Goal: Transaction & Acquisition: Purchase product/service

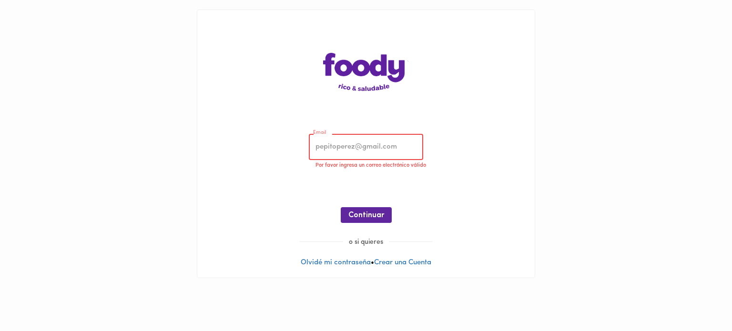
type input "[PERSON_NAME][EMAIL_ADDRESS][PERSON_NAME][PERSON_NAME][DOMAIN_NAME]"
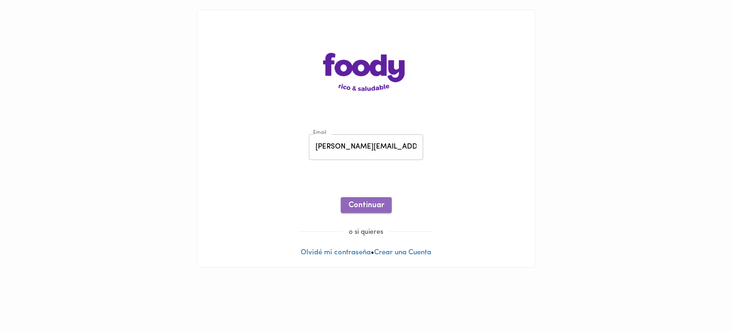
click at [372, 208] on span "Continuar" at bounding box center [366, 205] width 36 height 9
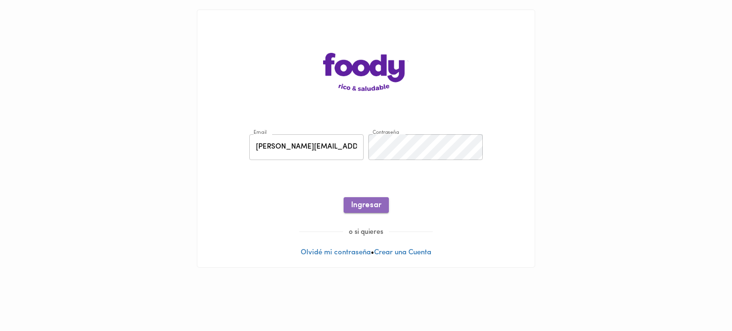
click at [371, 202] on span "Ingresar" at bounding box center [366, 205] width 30 height 9
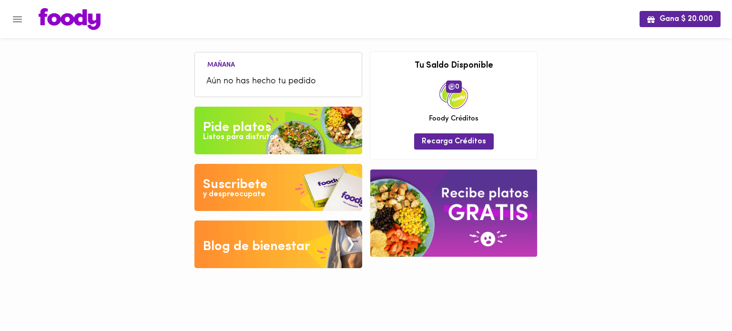
click at [282, 76] on span "Aún no has hecho tu pedido" at bounding box center [278, 81] width 144 height 13
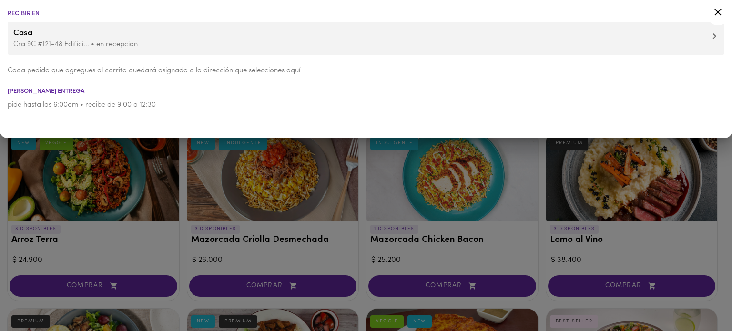
click at [713, 36] on icon at bounding box center [714, 36] width 4 height 7
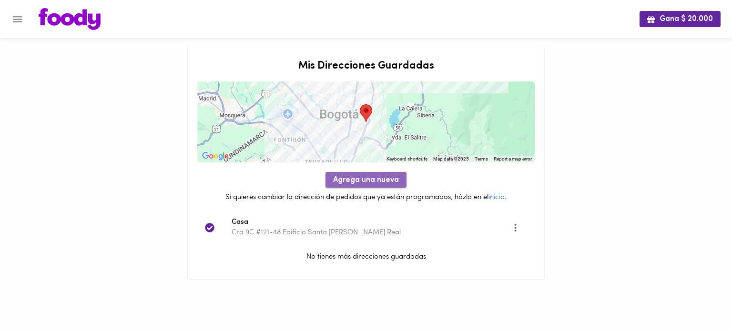
click at [353, 173] on button "Agrega una nueva" at bounding box center [365, 180] width 81 height 16
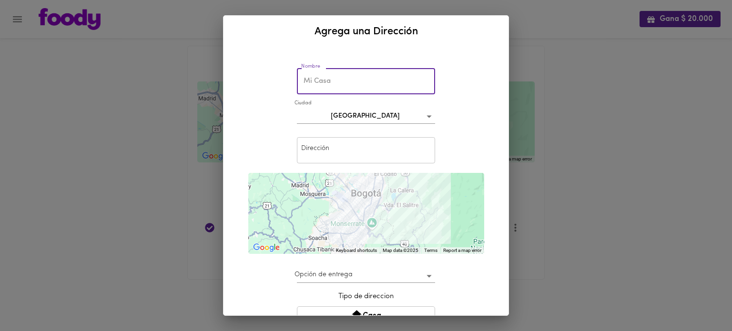
click at [332, 81] on input "text" at bounding box center [366, 81] width 138 height 26
type input "Planta Centenario"
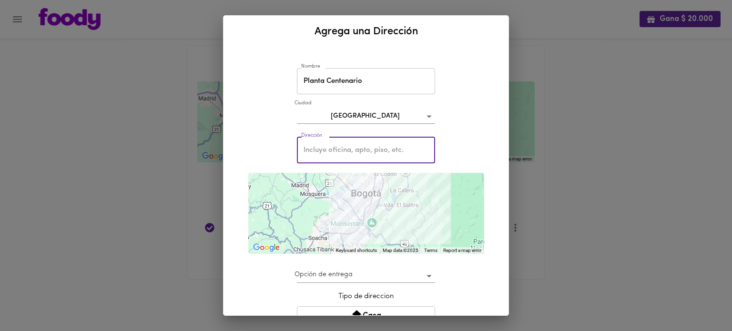
click at [339, 148] on input "text" at bounding box center [366, 150] width 138 height 26
click at [313, 150] on input "text" at bounding box center [366, 150] width 138 height 26
paste input "Cra. [STREET_ADDRESS]"
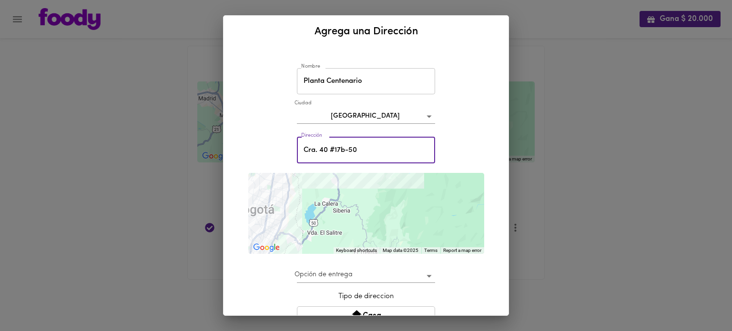
type input "Cra. 40 #17b-50"
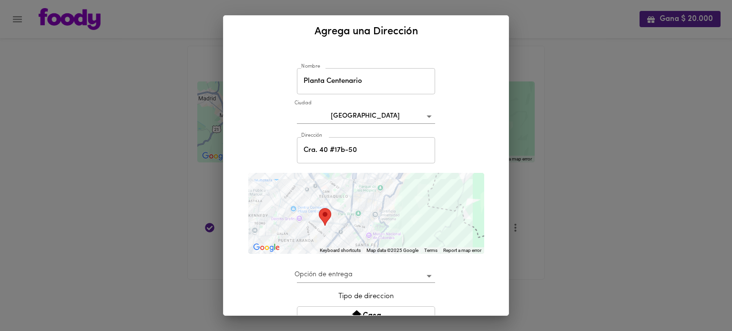
drag, startPoint x: 353, startPoint y: 232, endPoint x: 445, endPoint y: 183, distance: 104.5
click at [445, 183] on div at bounding box center [366, 213] width 236 height 81
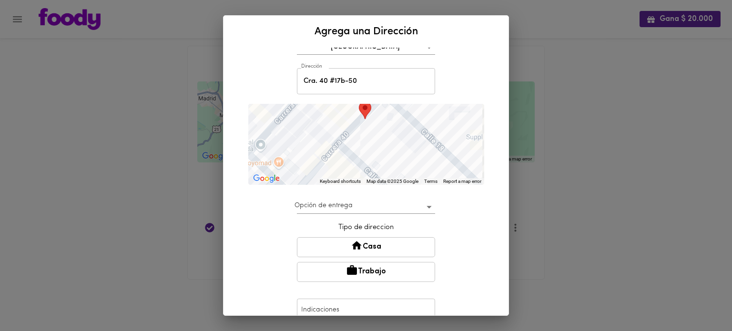
scroll to position [91, 0]
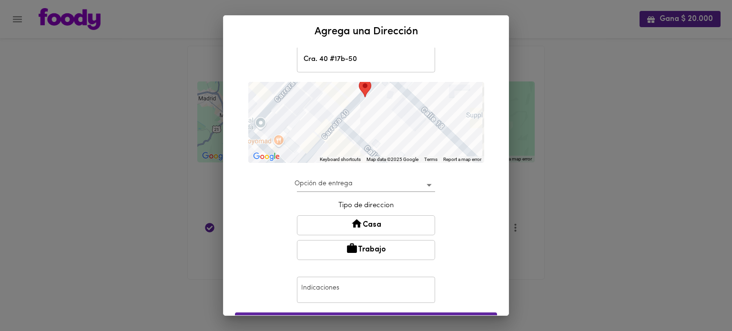
click at [412, 247] on button "Trabajo" at bounding box center [366, 250] width 138 height 20
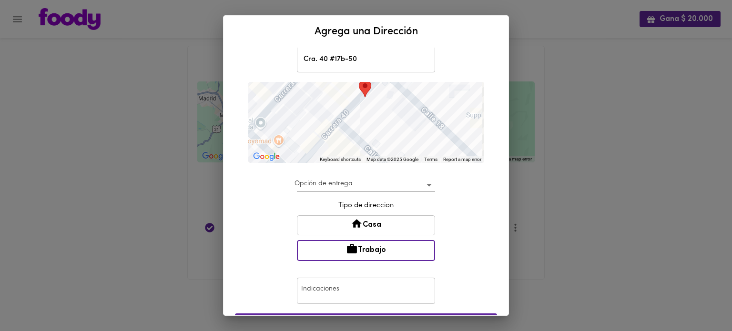
click at [429, 185] on body "Gana $ 20.000 Mis Direcciones Guardadas ← Move left → Move right ↑ Move up ↓ Mo…" at bounding box center [366, 152] width 732 height 304
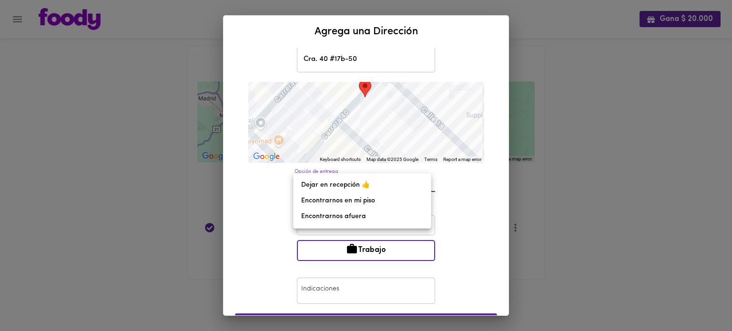
click at [351, 184] on li "Dejar en recepción 👍" at bounding box center [362, 185] width 137 height 16
type input "leave-at-reception"
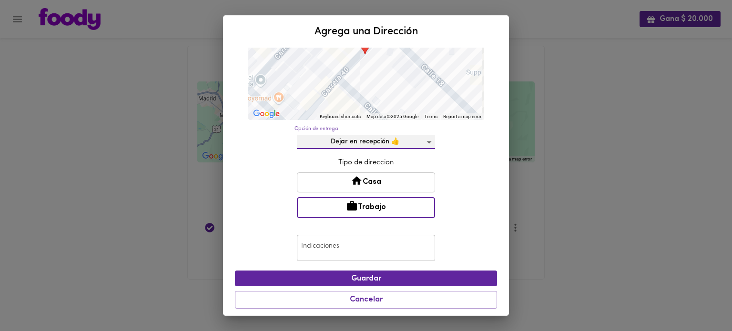
scroll to position [135, 0]
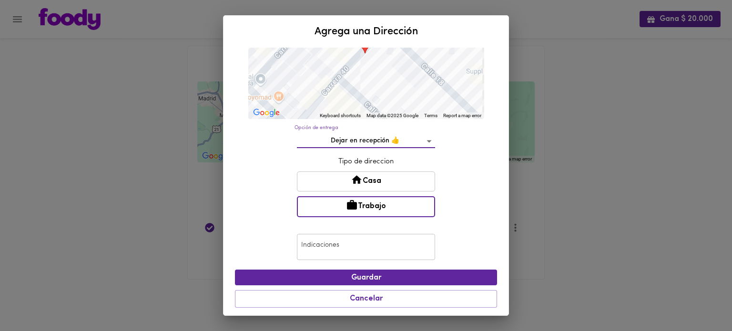
click at [322, 252] on input "text" at bounding box center [366, 247] width 138 height 26
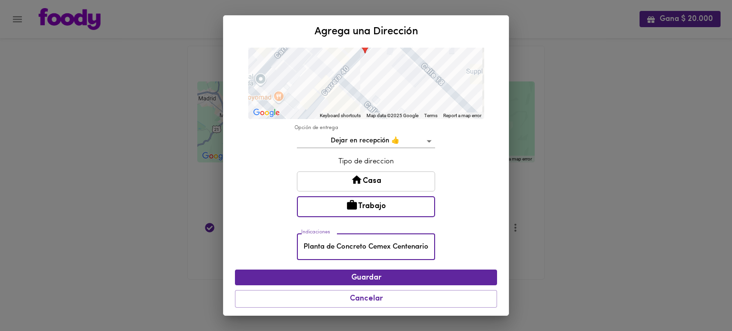
scroll to position [0, 0]
type input "Planta de Concreto Cemex Centenario"
click at [337, 274] on span "Guardar" at bounding box center [366, 278] width 247 height 9
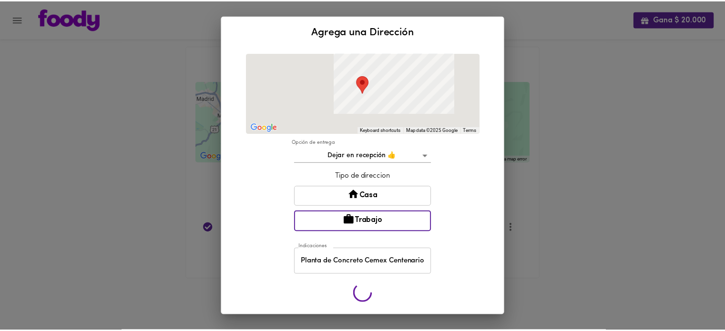
scroll to position [118, 0]
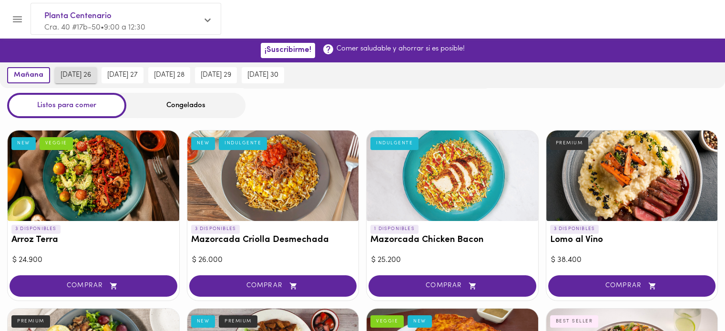
click at [85, 71] on span "[DATE] 26" at bounding box center [76, 75] width 31 height 9
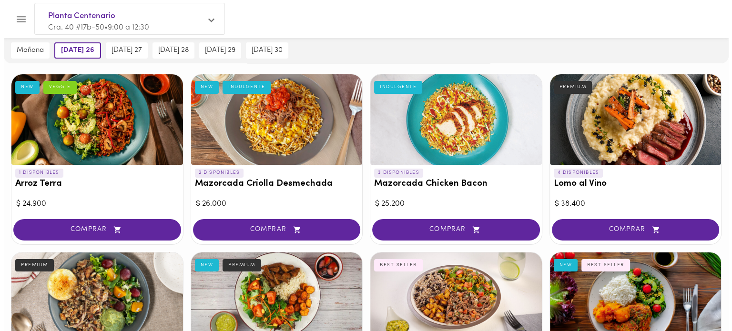
scroll to position [84, 0]
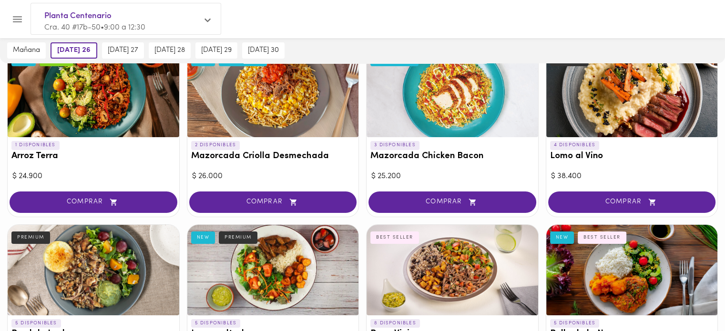
click at [450, 101] on div at bounding box center [452, 92] width 172 height 91
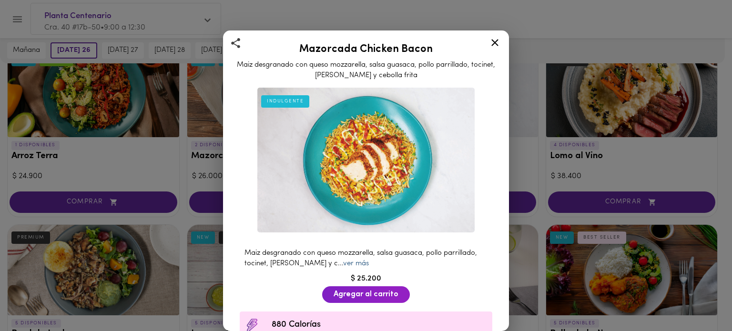
click at [369, 260] on link "ver más" at bounding box center [356, 263] width 26 height 7
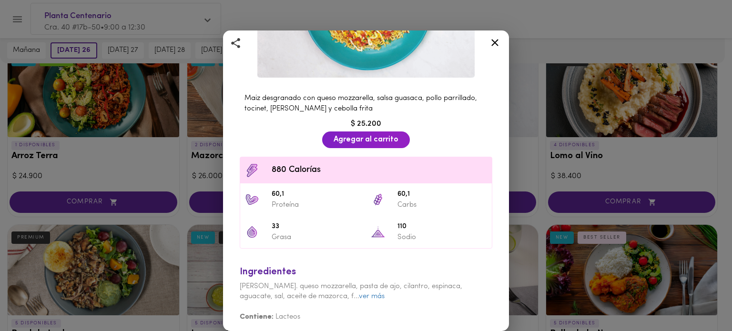
scroll to position [155, 0]
click at [359, 294] on link "ver más" at bounding box center [372, 296] width 26 height 7
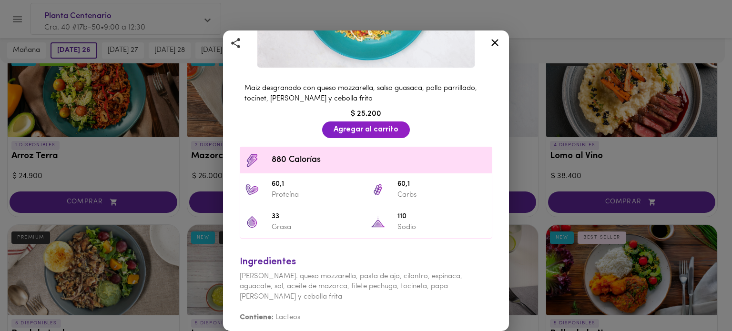
scroll to position [0, 0]
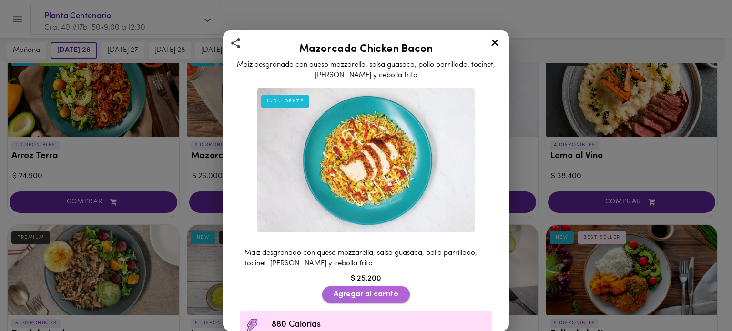
click at [388, 290] on span "Agregar al carrito" at bounding box center [366, 294] width 65 height 9
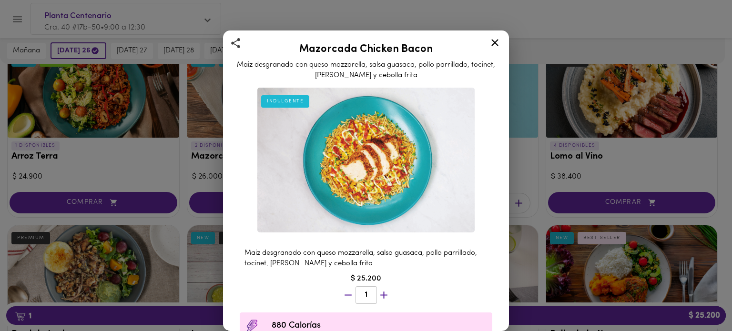
scroll to position [166, 0]
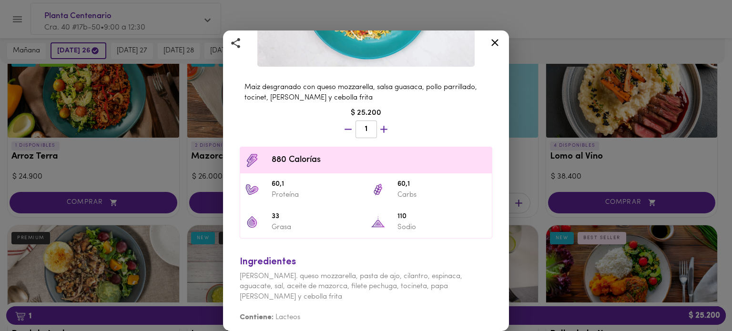
click at [499, 41] on icon at bounding box center [495, 43] width 12 height 12
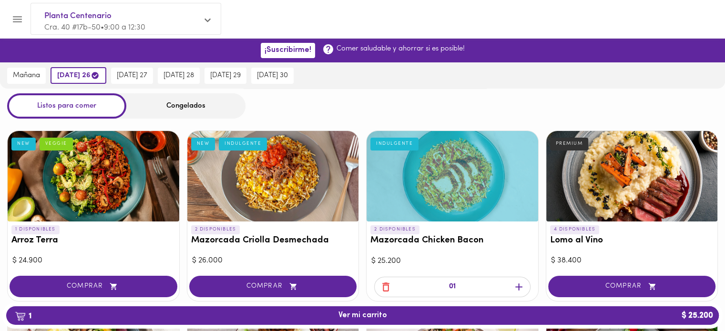
click at [214, 109] on div "Congelados" at bounding box center [185, 105] width 119 height 25
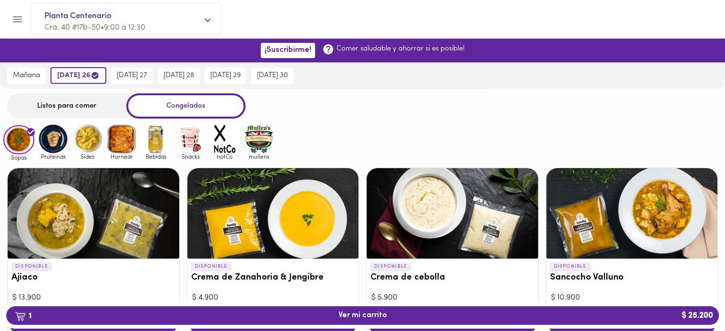
click at [415, 232] on div at bounding box center [452, 213] width 172 height 91
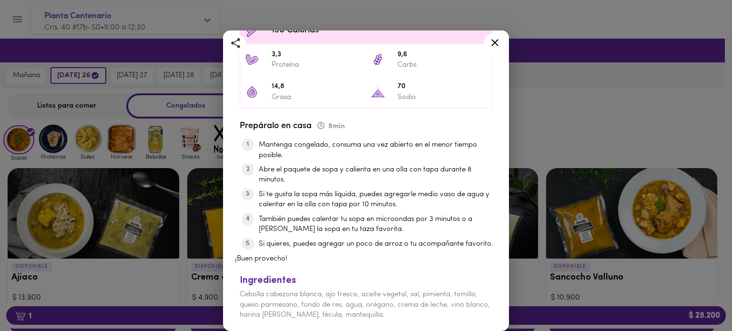
scroll to position [364, 0]
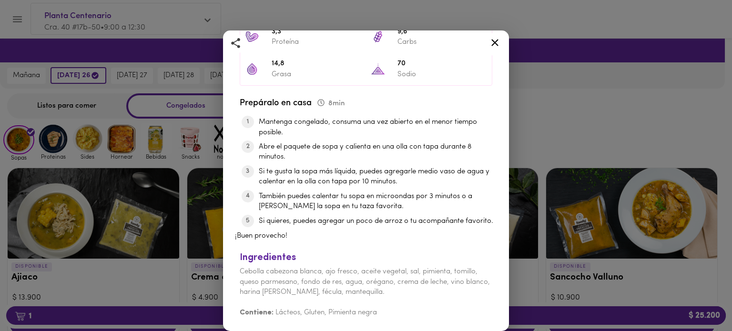
click at [494, 44] on icon at bounding box center [494, 42] width 7 height 7
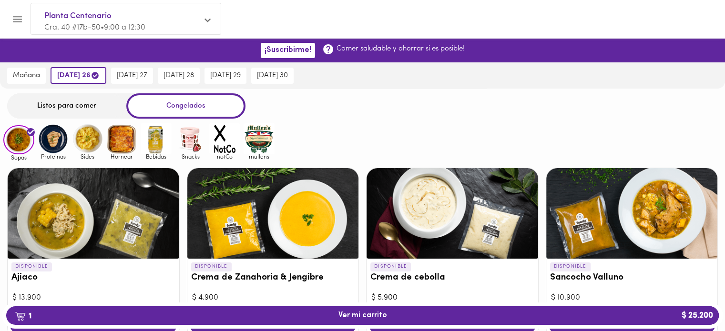
click at [59, 133] on img at bounding box center [53, 138] width 31 height 31
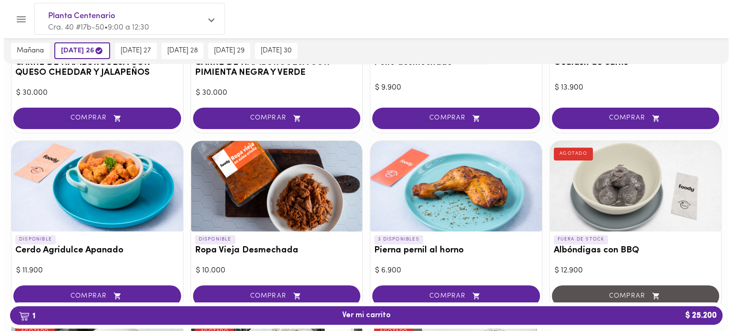
scroll to position [219, 0]
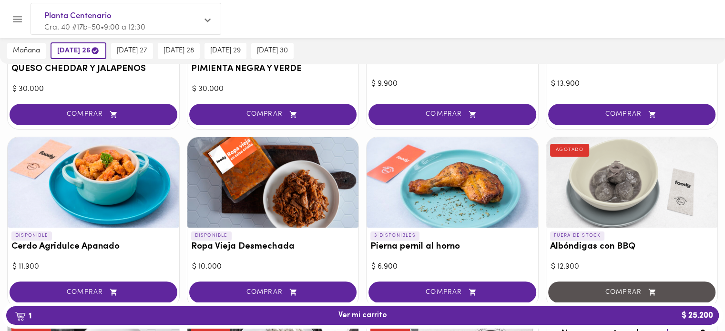
click at [129, 178] on div at bounding box center [94, 182] width 172 height 91
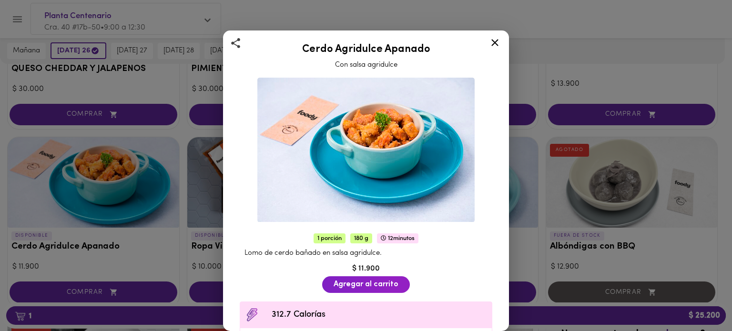
click at [499, 48] on icon at bounding box center [495, 43] width 12 height 12
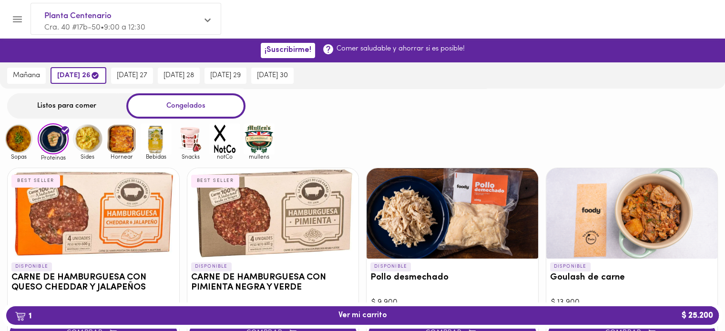
click at [91, 138] on img at bounding box center [87, 138] width 31 height 31
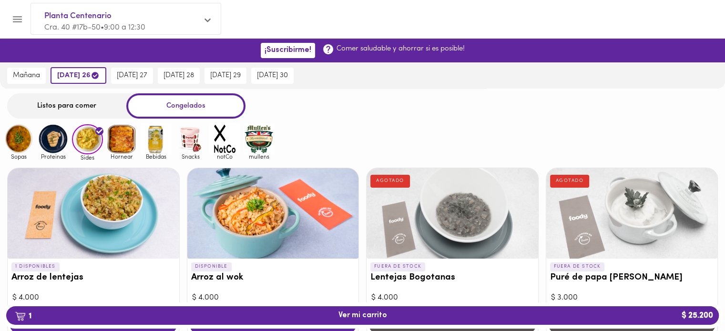
click at [123, 141] on img at bounding box center [121, 138] width 31 height 31
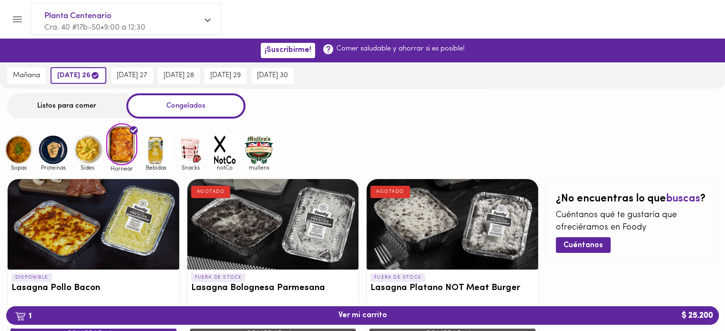
scroll to position [72, 0]
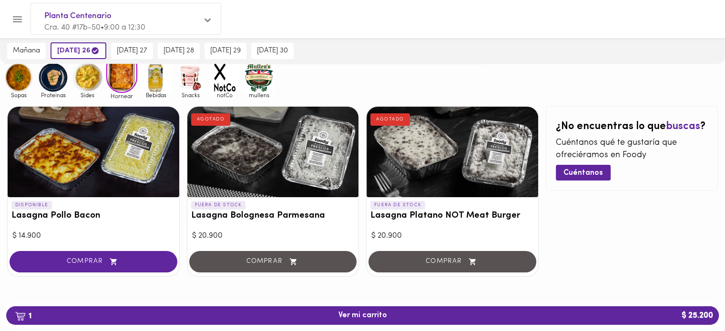
click at [160, 84] on img at bounding box center [156, 77] width 31 height 31
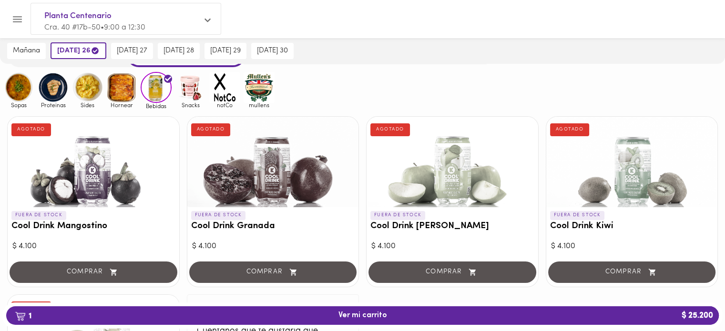
scroll to position [35, 0]
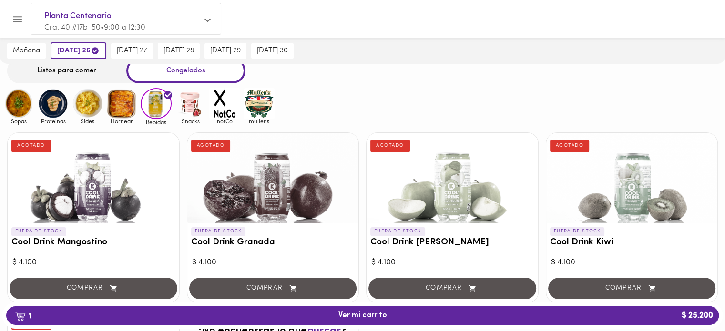
click at [194, 104] on img at bounding box center [190, 103] width 31 height 31
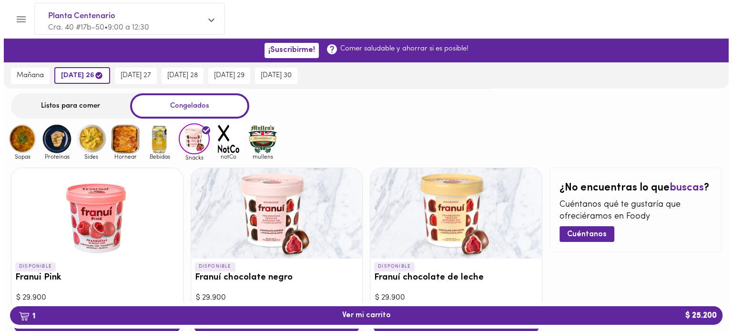
scroll to position [61, 0]
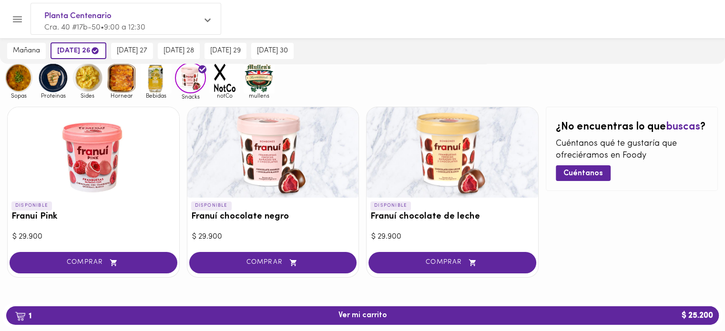
click at [139, 149] on div at bounding box center [94, 152] width 172 height 91
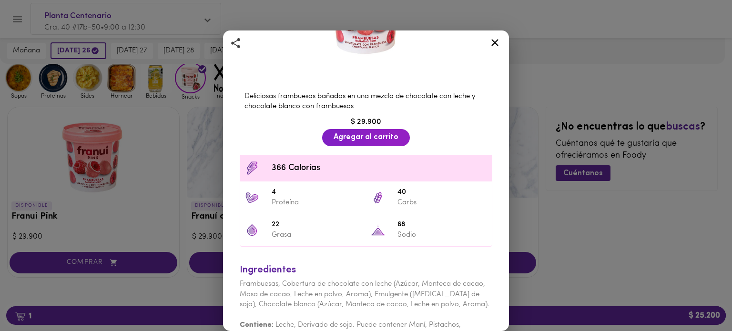
scroll to position [175, 0]
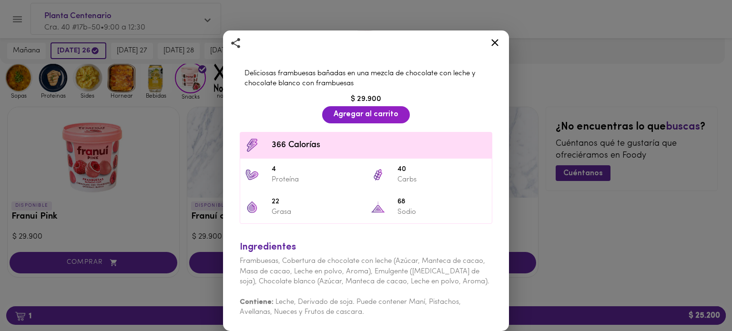
click at [491, 38] on icon at bounding box center [495, 43] width 12 height 12
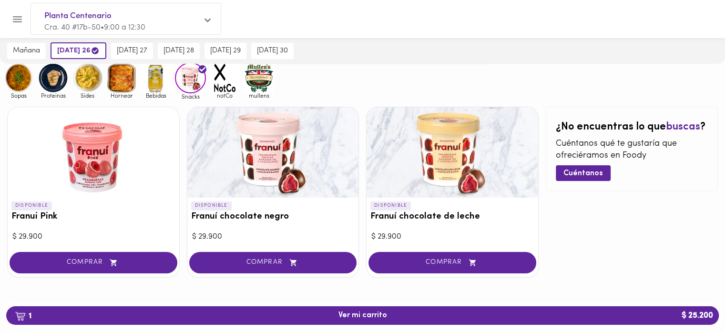
click at [229, 83] on img at bounding box center [224, 77] width 31 height 31
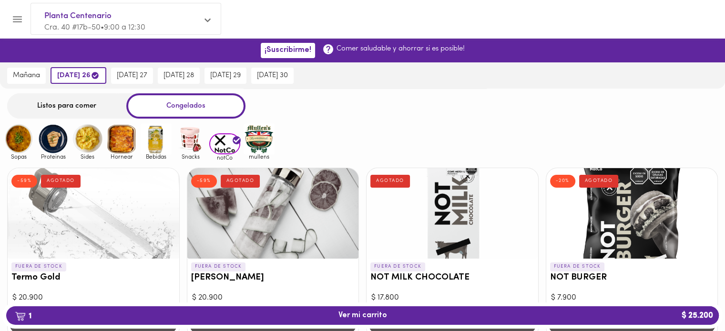
click at [266, 140] on img at bounding box center [259, 138] width 31 height 31
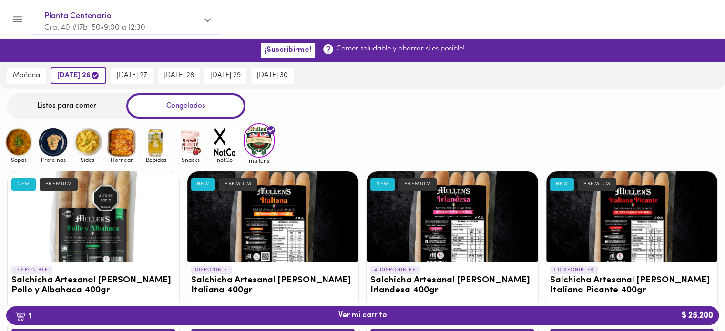
click at [75, 112] on div "Listos para comer" at bounding box center [66, 105] width 119 height 25
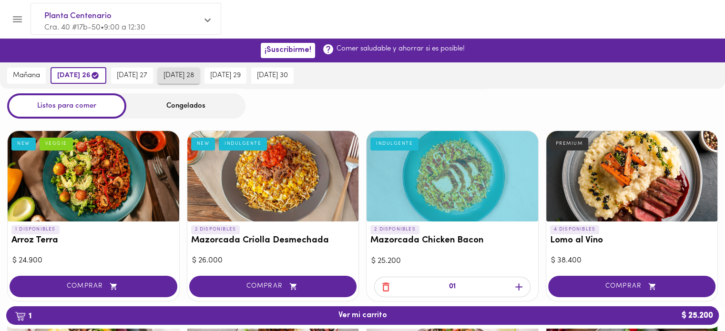
click at [194, 76] on span "[DATE] 28" at bounding box center [178, 75] width 31 height 9
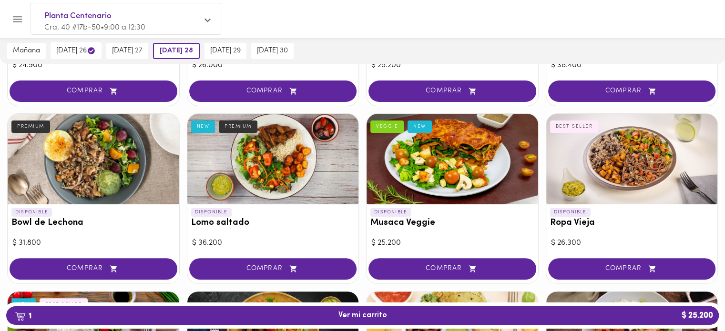
scroll to position [194, 0]
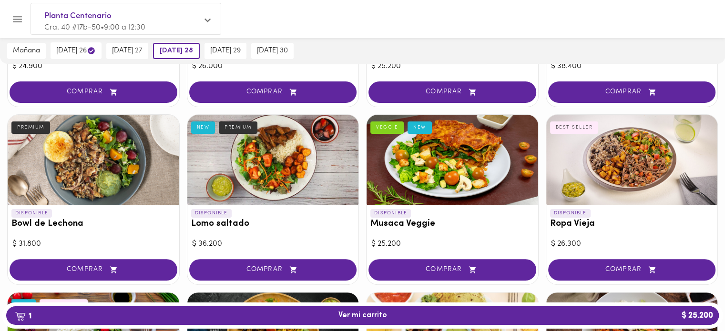
click at [93, 169] on div at bounding box center [94, 160] width 172 height 91
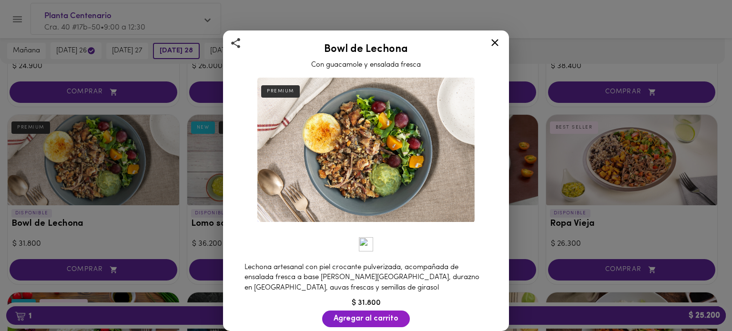
click at [491, 42] on icon at bounding box center [495, 43] width 12 height 12
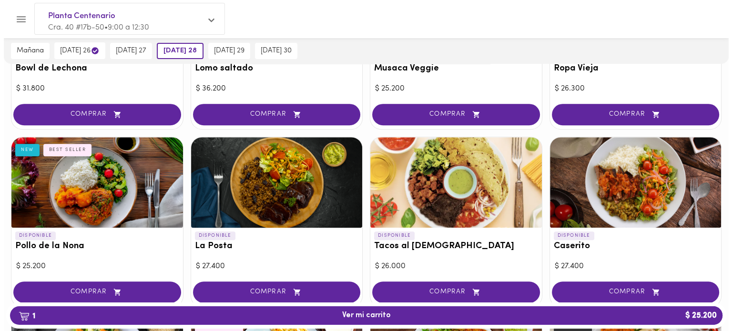
scroll to position [376, 0]
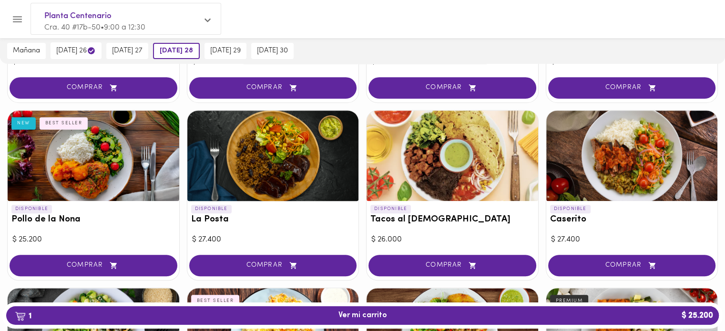
click at [93, 151] on div at bounding box center [94, 156] width 172 height 91
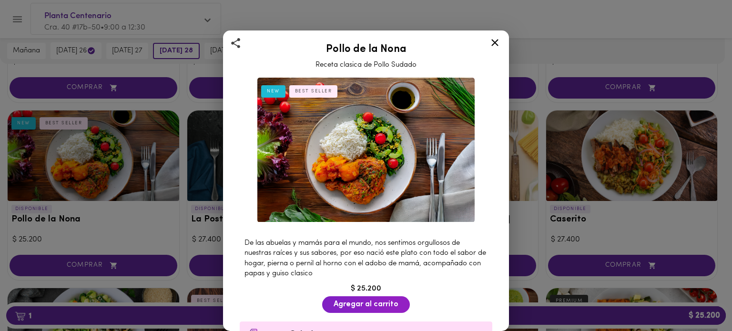
click at [356, 154] on img at bounding box center [365, 150] width 217 height 145
click at [500, 45] on icon at bounding box center [495, 43] width 12 height 12
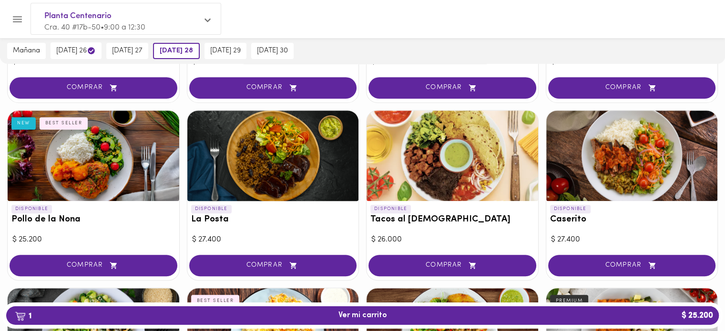
click at [258, 172] on div at bounding box center [273, 156] width 172 height 91
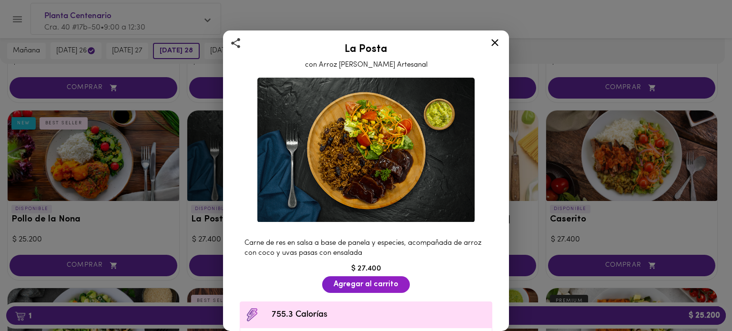
click at [498, 45] on icon at bounding box center [495, 43] width 12 height 12
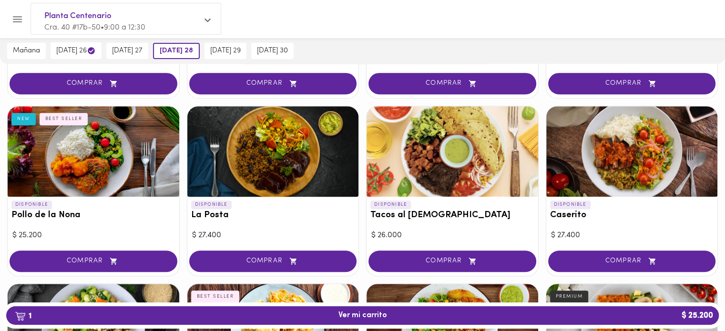
scroll to position [380, 0]
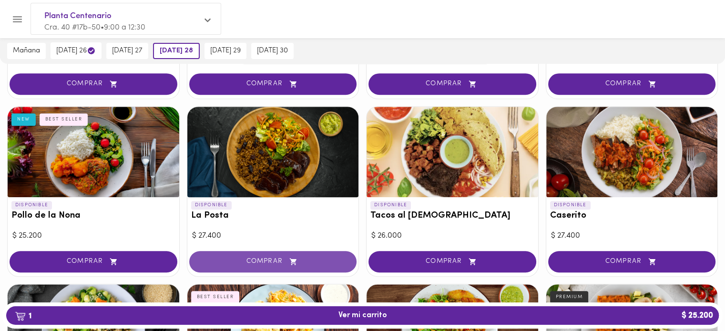
click at [279, 261] on span "COMPRAR" at bounding box center [273, 262] width 144 height 8
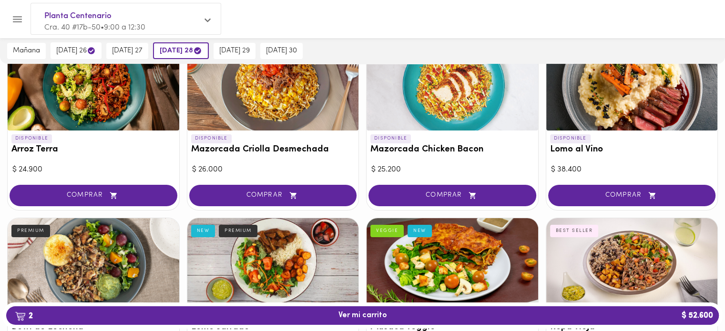
scroll to position [0, 0]
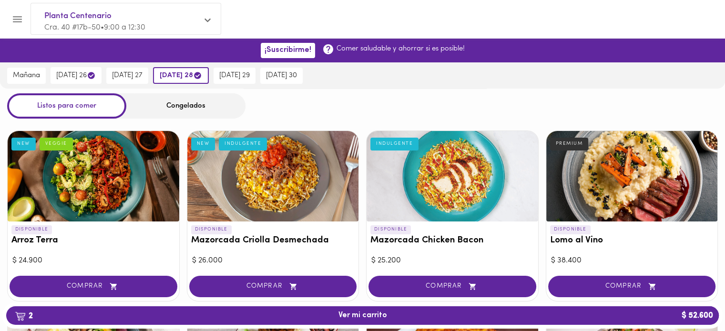
click at [153, 105] on div "Congelados" at bounding box center [185, 105] width 119 height 25
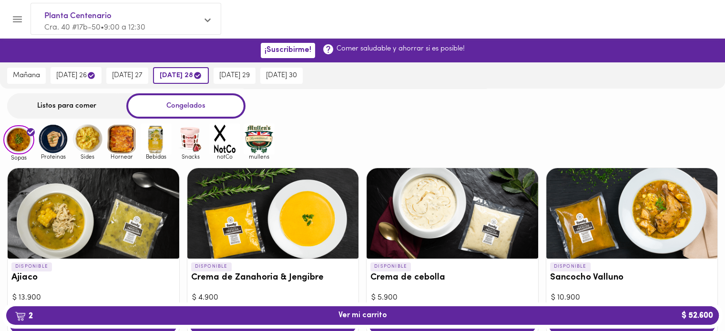
click at [155, 144] on img at bounding box center [156, 138] width 31 height 31
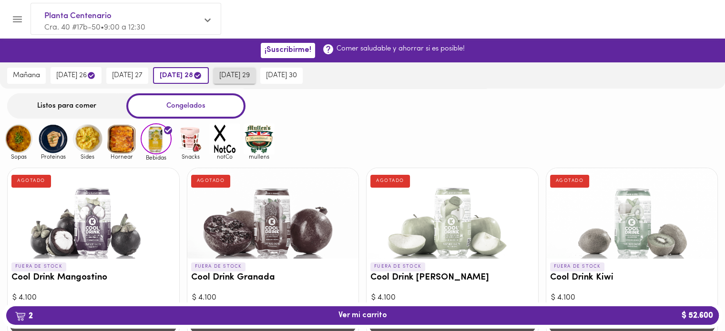
click at [250, 75] on span "[DATE] 29" at bounding box center [234, 75] width 31 height 9
click at [63, 104] on div "Listos para comer" at bounding box center [66, 105] width 119 height 25
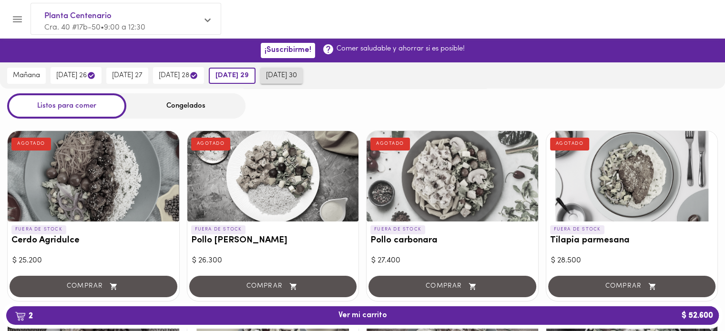
click at [297, 76] on span "[DATE] 30" at bounding box center [281, 75] width 31 height 9
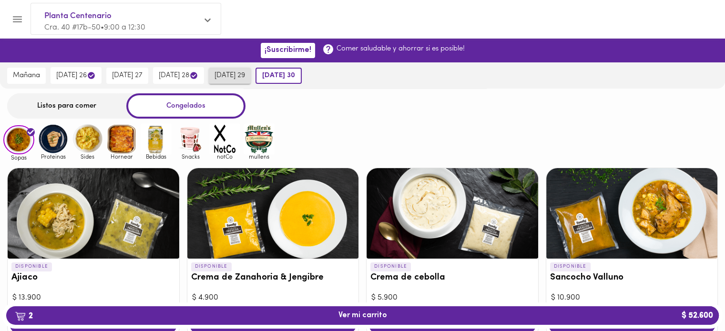
click at [245, 78] on span "[DATE] 29" at bounding box center [229, 75] width 31 height 9
click at [101, 110] on div "Listos para comer" at bounding box center [66, 105] width 119 height 25
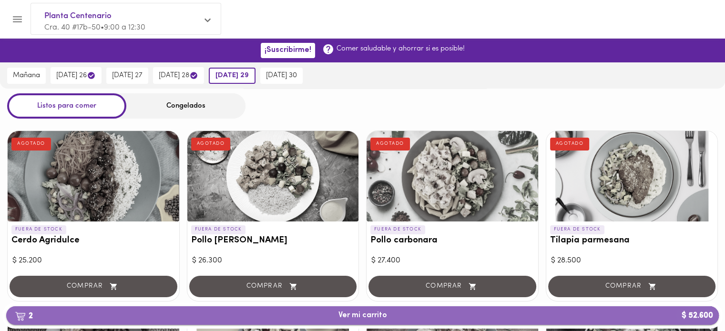
click at [469, 318] on span "2 Ver mi carrito $ 52.600" at bounding box center [362, 315] width 697 height 9
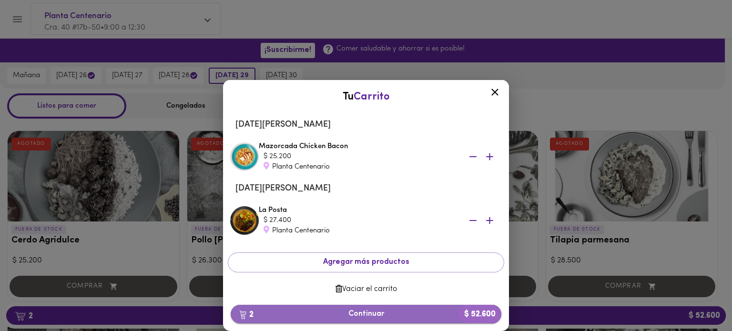
click at [373, 310] on span "2 Continuar $ 52.600" at bounding box center [365, 314] width 255 height 9
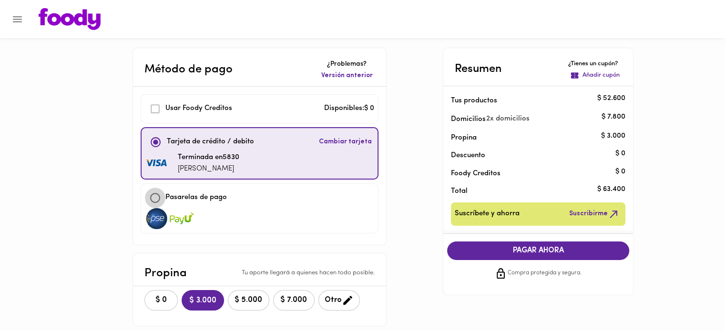
click at [151, 191] on input "checkbox" at bounding box center [155, 198] width 20 height 20
checkbox input "true"
checkbox input "false"
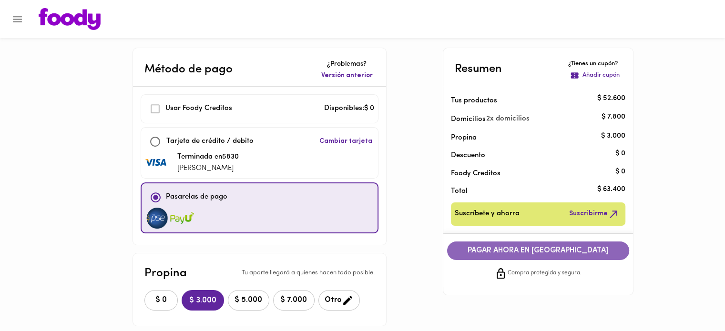
click at [551, 247] on span "PAGAR AHORA EN [GEOGRAPHIC_DATA]" at bounding box center [538, 250] width 163 height 9
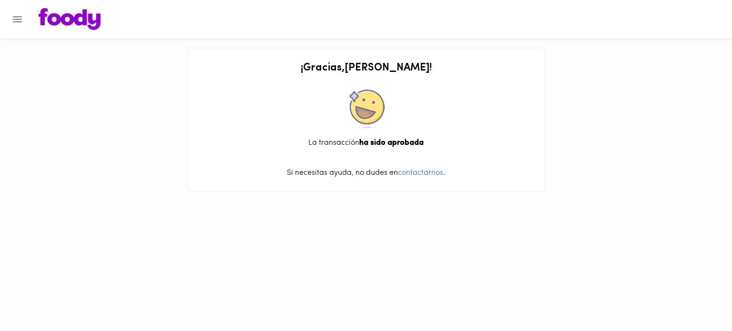
click at [84, 25] on img at bounding box center [70, 19] width 62 height 22
